Goal: Information Seeking & Learning: Learn about a topic

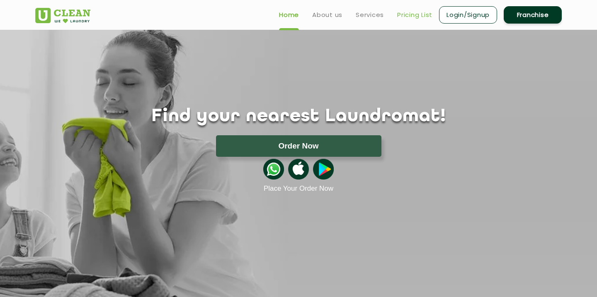
click at [403, 11] on link "Pricing List" at bounding box center [414, 15] width 35 height 10
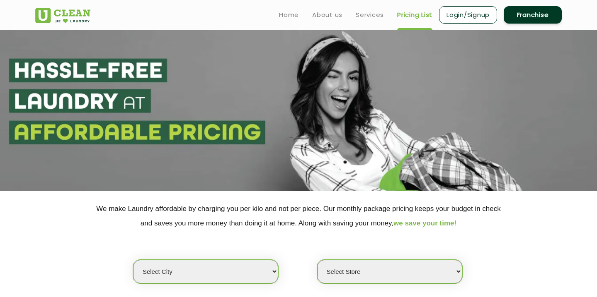
click at [227, 279] on select "Select city [GEOGRAPHIC_DATA] [GEOGRAPHIC_DATA] [GEOGRAPHIC_DATA] [GEOGRAPHIC_D…" at bounding box center [205, 272] width 145 height 24
click at [174, 266] on select "Select city [GEOGRAPHIC_DATA] [GEOGRAPHIC_DATA] [GEOGRAPHIC_DATA] [GEOGRAPHIC_D…" at bounding box center [205, 272] width 145 height 24
select select "16"
click at [133, 260] on select "Select city [GEOGRAPHIC_DATA] [GEOGRAPHIC_DATA] [GEOGRAPHIC_DATA] [GEOGRAPHIC_D…" at bounding box center [205, 272] width 145 height 24
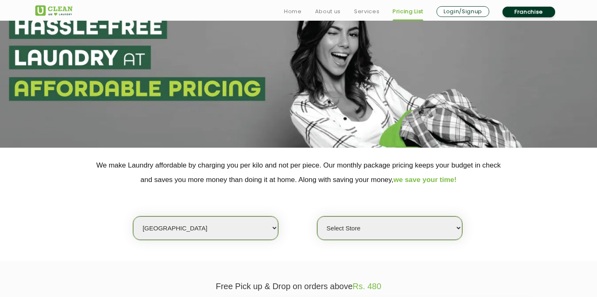
scroll to position [86, 0]
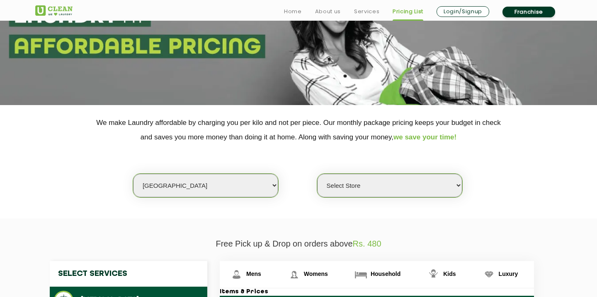
click at [353, 191] on select "Select Store UClean Powai UClean Deonar UClean LBS Marg UClean Chembur UClean W…" at bounding box center [389, 186] width 145 height 24
select select "440"
click at [317, 174] on select "Select Store UClean Powai UClean Deonar UClean LBS Marg UClean Chembur UClean W…" at bounding box center [389, 186] width 145 height 24
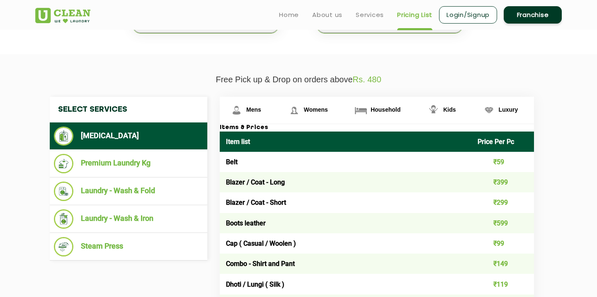
scroll to position [251, 0]
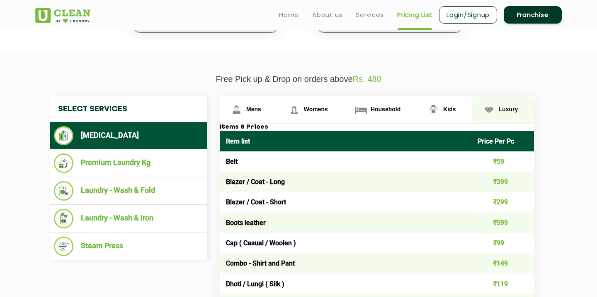
click at [506, 109] on span "Luxury" at bounding box center [507, 109] width 19 height 7
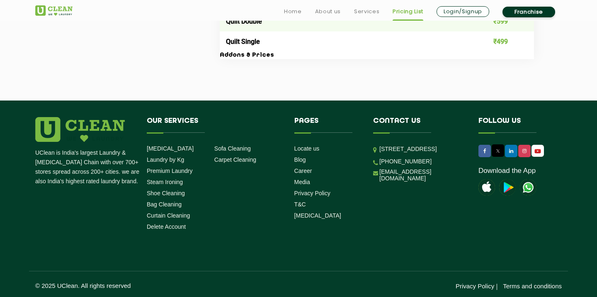
scroll to position [1514, 0]
